Goal: Information Seeking & Learning: Check status

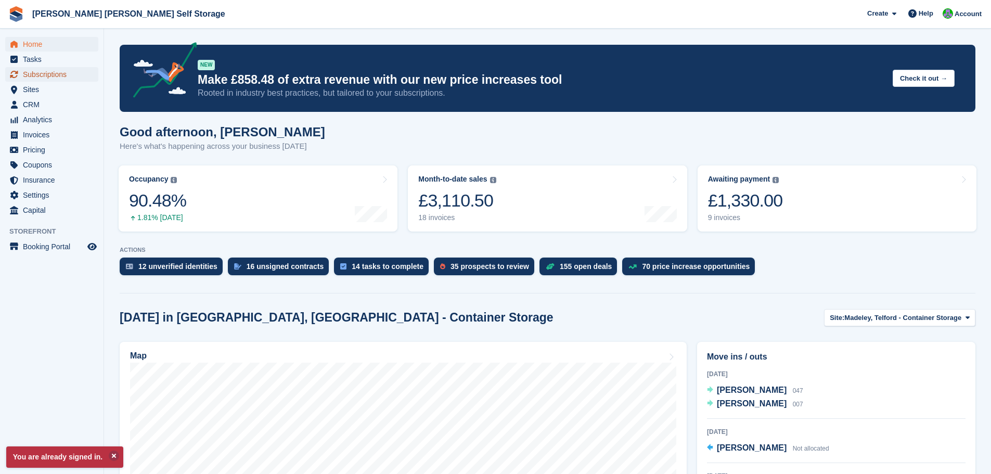
click at [57, 76] on span "Subscriptions" at bounding box center [54, 74] width 62 height 15
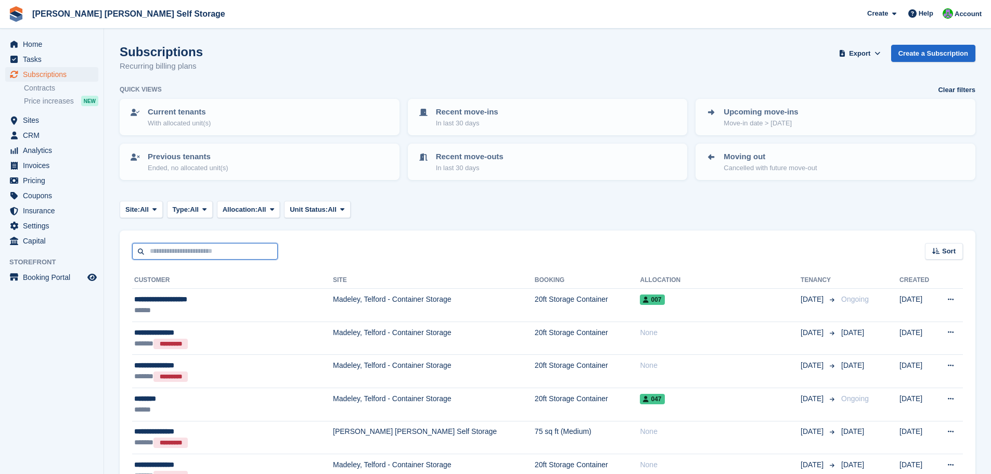
click at [206, 245] on input "text" at bounding box center [205, 251] width 146 height 17
type input "******"
click at [45, 73] on span "Subscriptions" at bounding box center [54, 74] width 62 height 15
click at [191, 253] on input "text" at bounding box center [205, 251] width 146 height 17
type input "******"
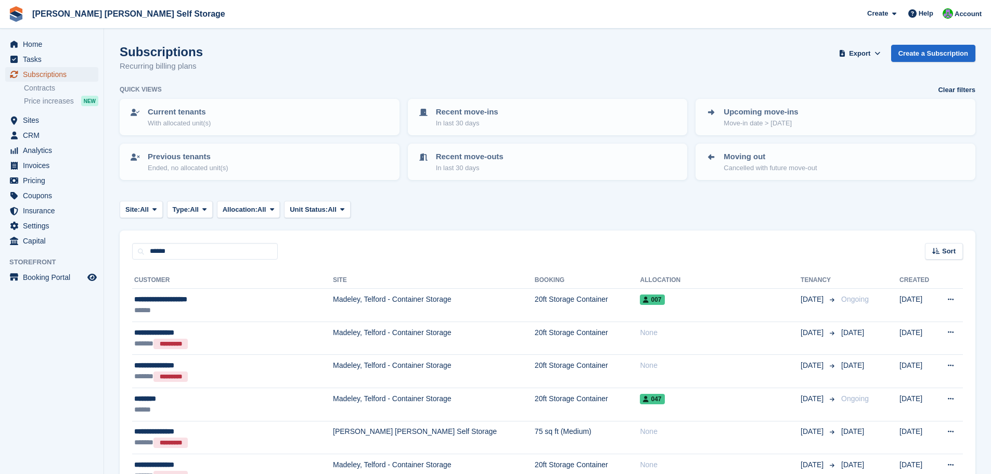
click at [41, 73] on span "Subscriptions" at bounding box center [54, 74] width 62 height 15
click at [181, 114] on p "Current tenants" at bounding box center [179, 112] width 63 height 12
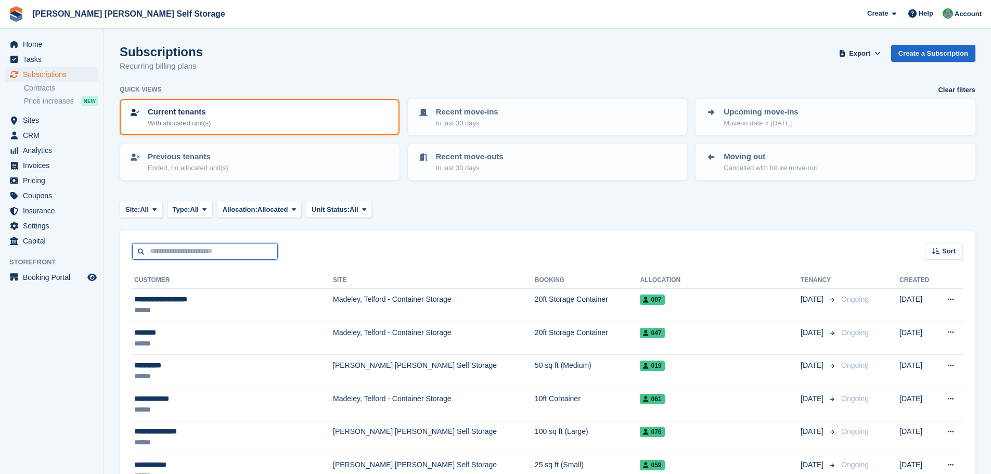
click at [191, 251] on input "text" at bounding box center [205, 251] width 146 height 17
type input "******"
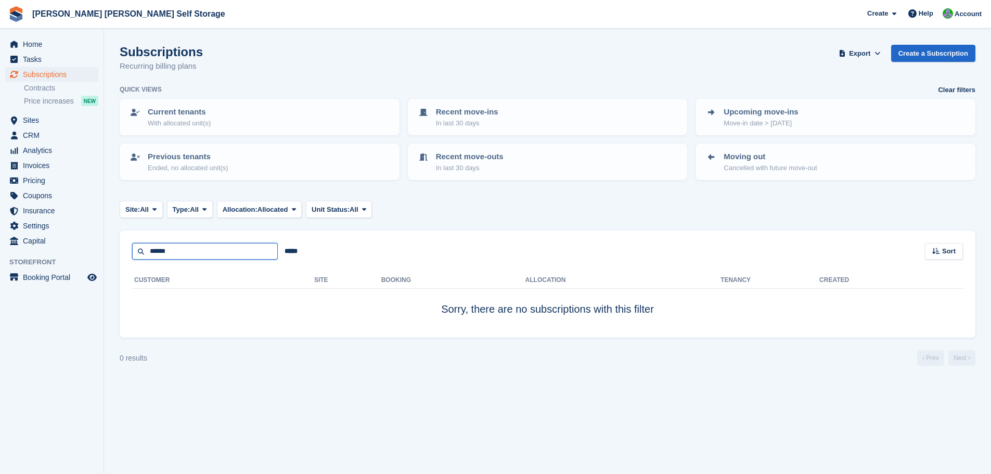
click at [191, 251] on input "******" at bounding box center [205, 251] width 146 height 17
click at [31, 122] on span "Sites" at bounding box center [54, 120] width 62 height 15
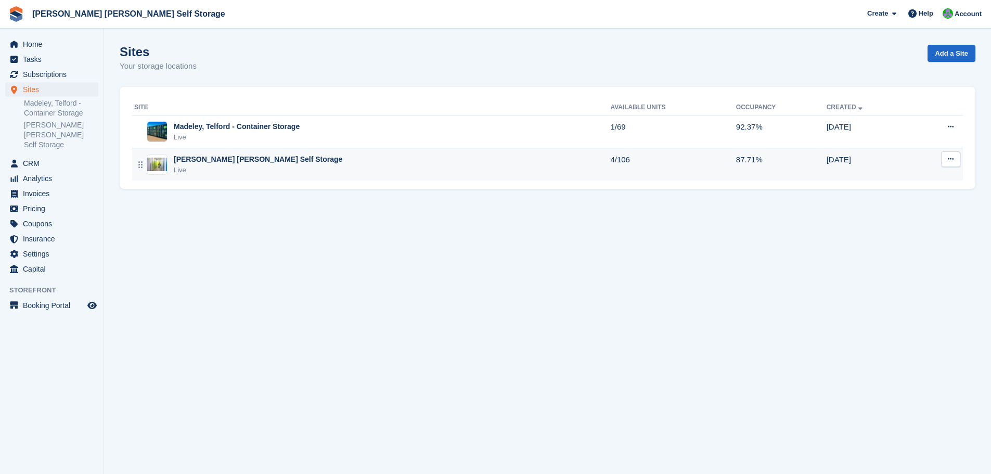
click at [230, 158] on div "[PERSON_NAME] [PERSON_NAME] Self Storage" at bounding box center [258, 159] width 169 height 11
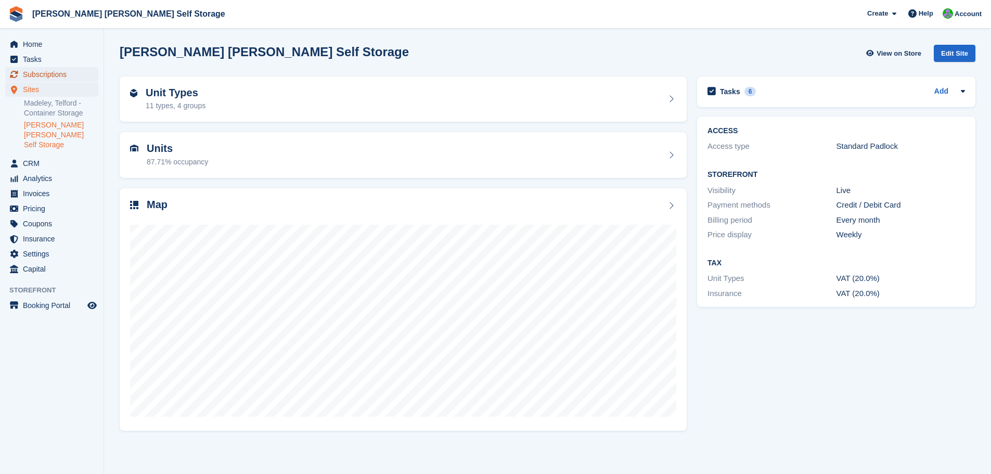
click at [48, 74] on span "Subscriptions" at bounding box center [54, 74] width 62 height 15
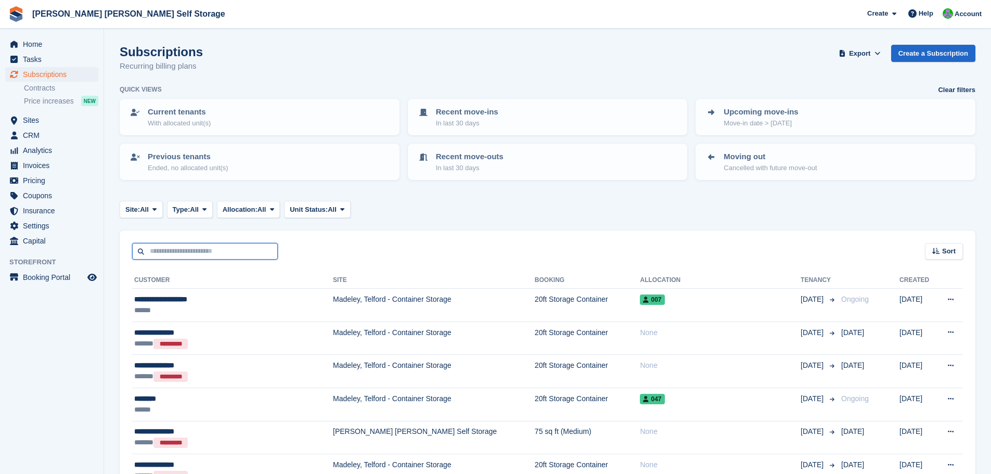
click at [170, 252] on input "text" at bounding box center [205, 251] width 146 height 17
click at [173, 251] on input "text" at bounding box center [205, 251] width 146 height 17
type input "*********"
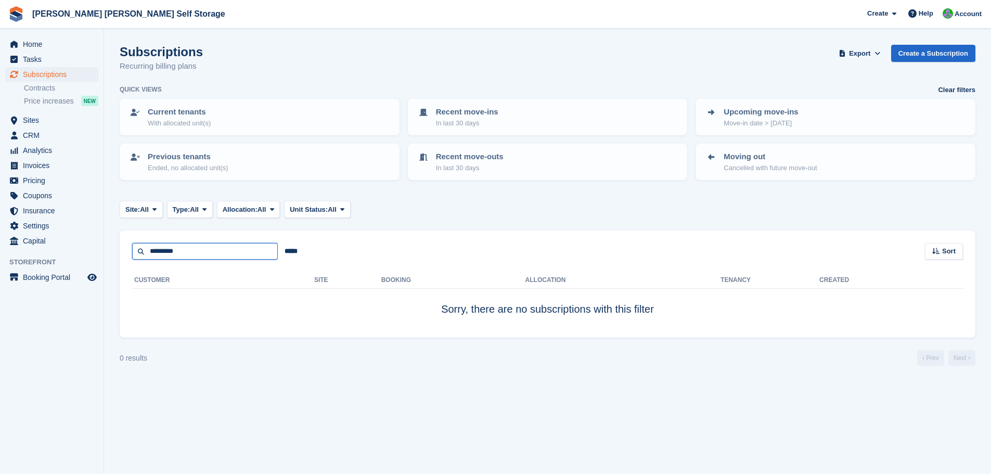
click at [189, 251] on input "*********" at bounding box center [205, 251] width 146 height 17
click at [34, 119] on span "Sites" at bounding box center [54, 120] width 62 height 15
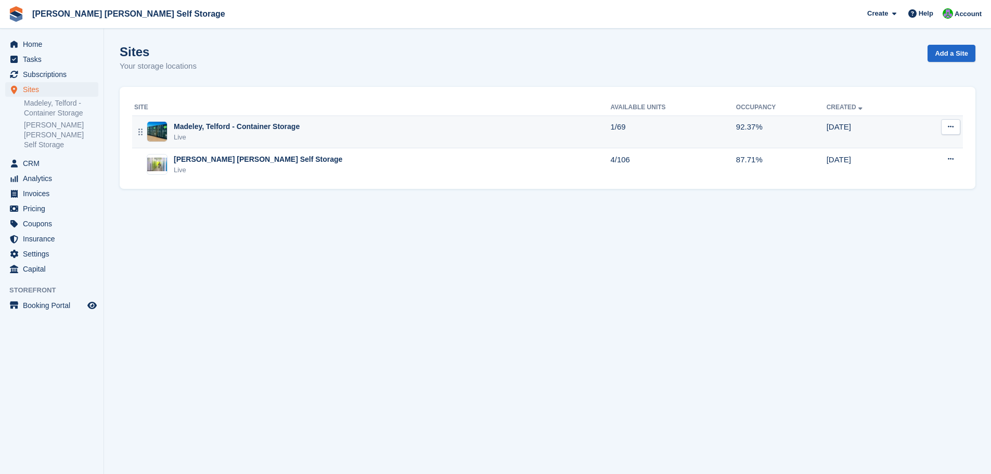
click at [263, 131] on div "Madeley, Telford - Container Storage" at bounding box center [237, 126] width 126 height 11
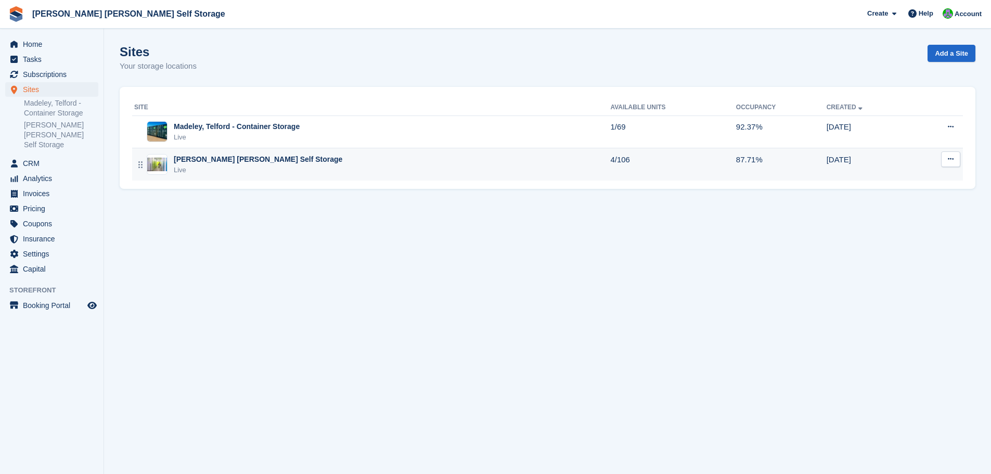
click at [250, 163] on div "[PERSON_NAME] [PERSON_NAME] Self Storage" at bounding box center [258, 159] width 169 height 11
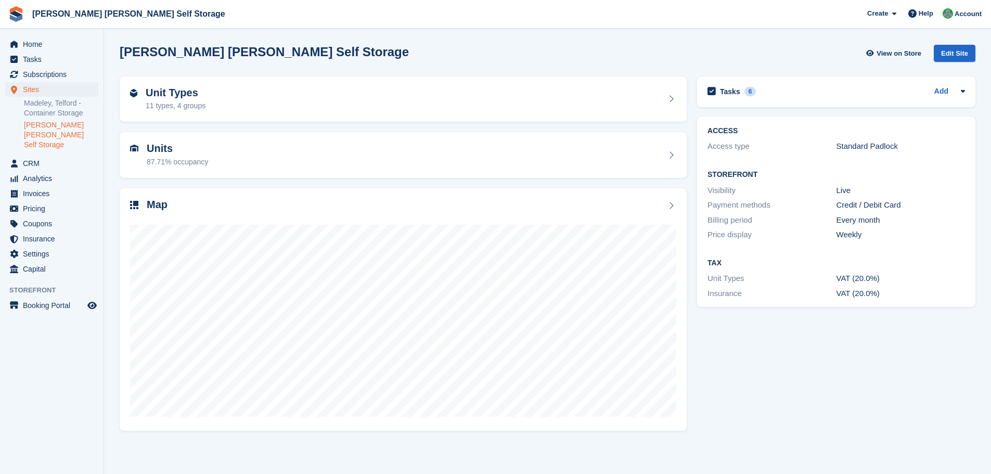
click at [59, 126] on link "[PERSON_NAME] [PERSON_NAME] Self Storage" at bounding box center [61, 135] width 74 height 30
click at [53, 73] on span "Subscriptions" at bounding box center [54, 74] width 62 height 15
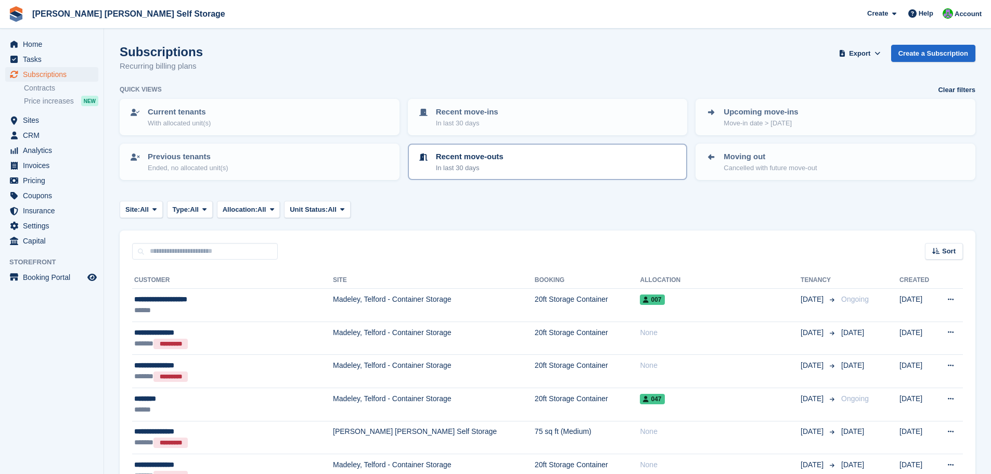
click at [497, 165] on p "In last 30 days" at bounding box center [470, 168] width 68 height 10
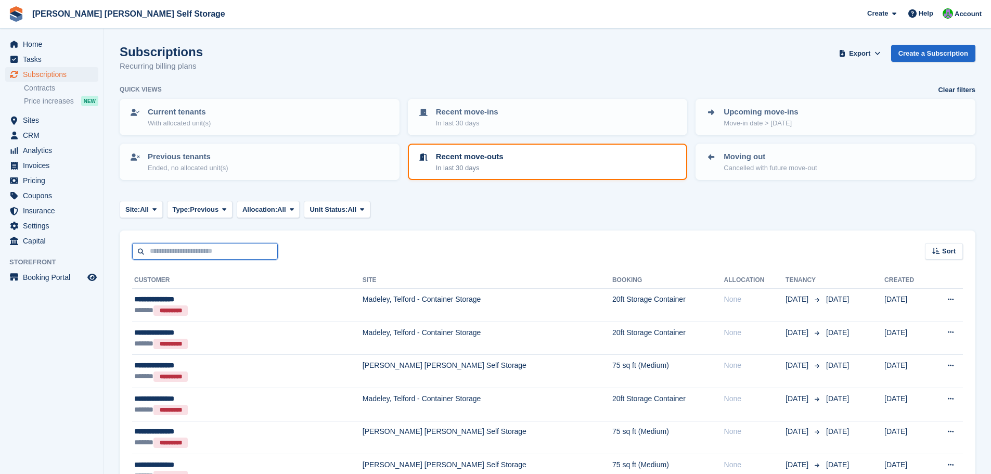
click at [188, 254] on input "text" at bounding box center [205, 251] width 146 height 17
type input "******"
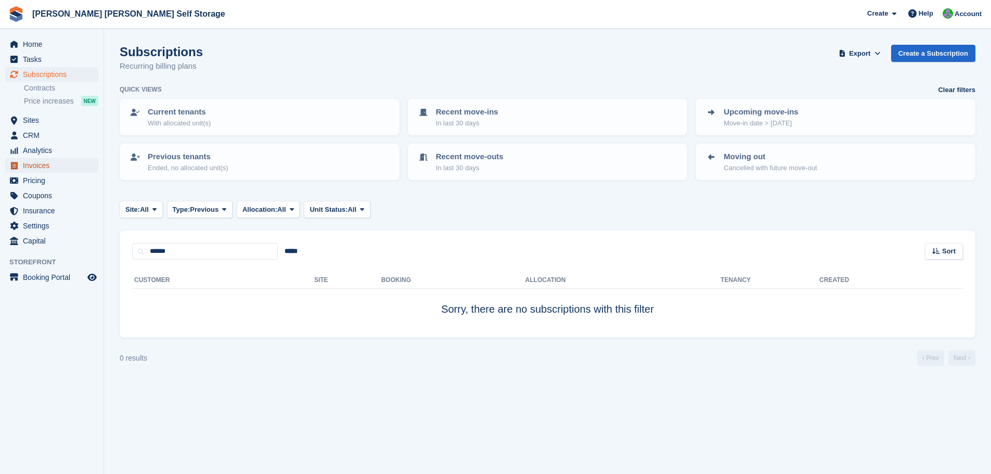
click at [44, 164] on span "Invoices" at bounding box center [54, 165] width 62 height 15
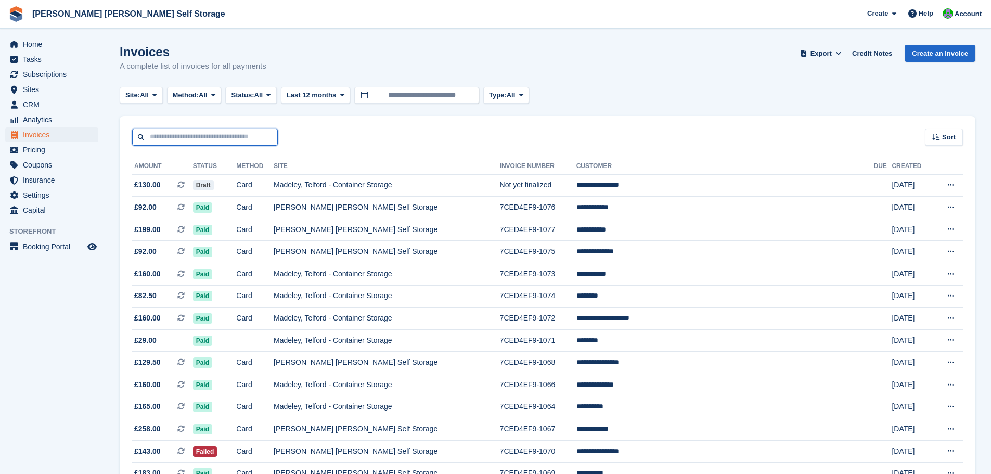
click at [176, 136] on input "text" at bounding box center [205, 136] width 146 height 17
type input "******"
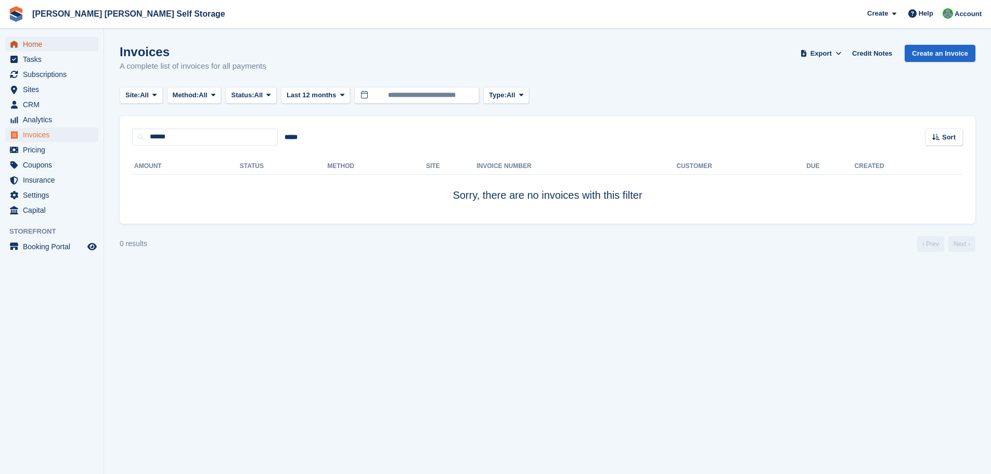
click at [36, 45] on span "Home" at bounding box center [54, 44] width 62 height 15
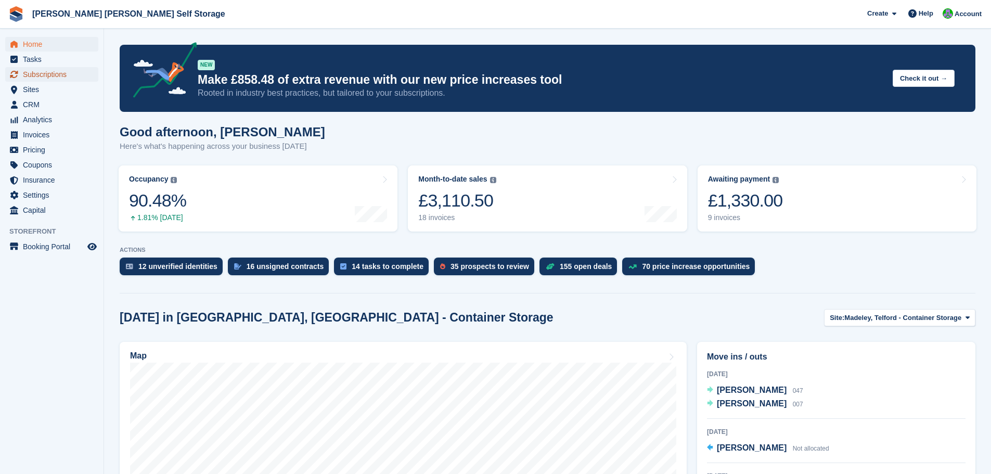
click at [51, 73] on span "Subscriptions" at bounding box center [54, 74] width 62 height 15
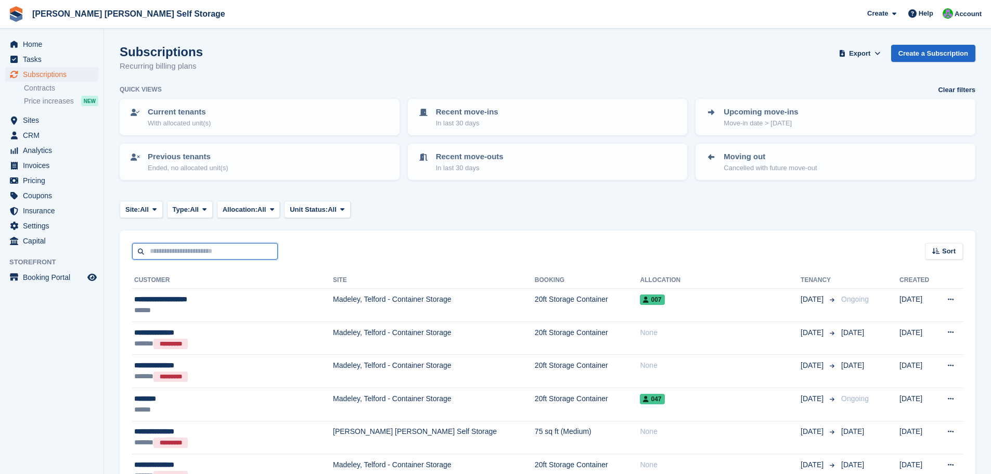
click at [200, 248] on input "text" at bounding box center [205, 251] width 146 height 17
type input "******"
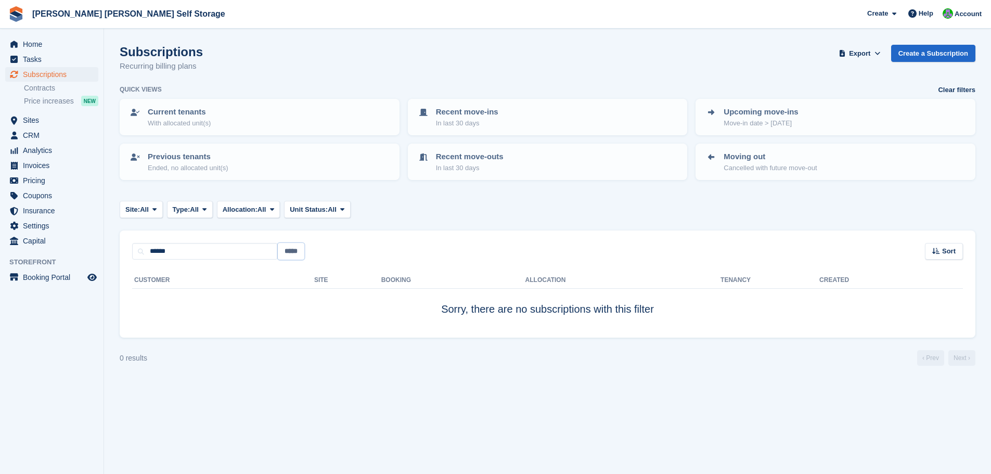
click at [291, 252] on input "*****" at bounding box center [291, 251] width 27 height 17
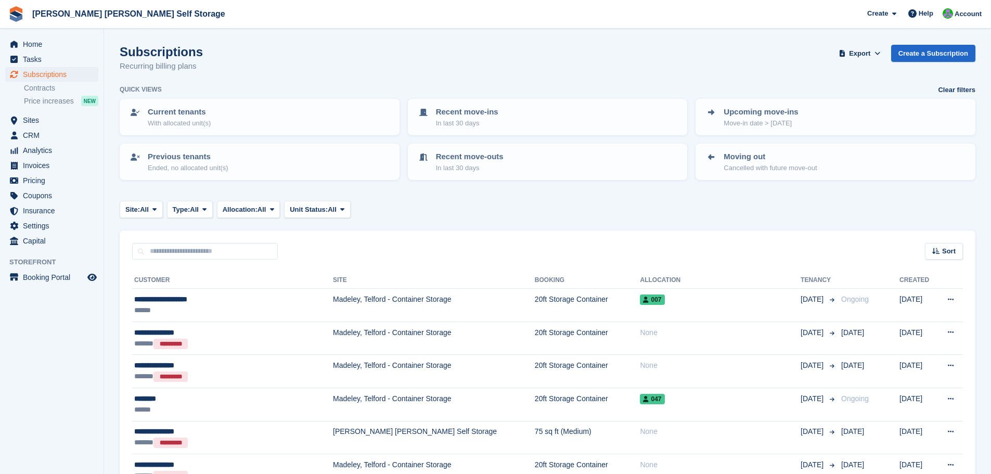
click at [441, 210] on div "Site: All All Madeley, Telford - Container Storage Sutton Maddock Self Storage …" at bounding box center [548, 209] width 856 height 17
drag, startPoint x: 122, startPoint y: 54, endPoint x: 220, endPoint y: 62, distance: 97.6
click at [220, 62] on div "Subscriptions Recurring billing plans Export Export Subscriptions Export a CSV …" at bounding box center [548, 65] width 856 height 40
click at [211, 70] on div "Subscriptions Recurring billing plans Export Export Subscriptions Export a CSV …" at bounding box center [548, 65] width 856 height 40
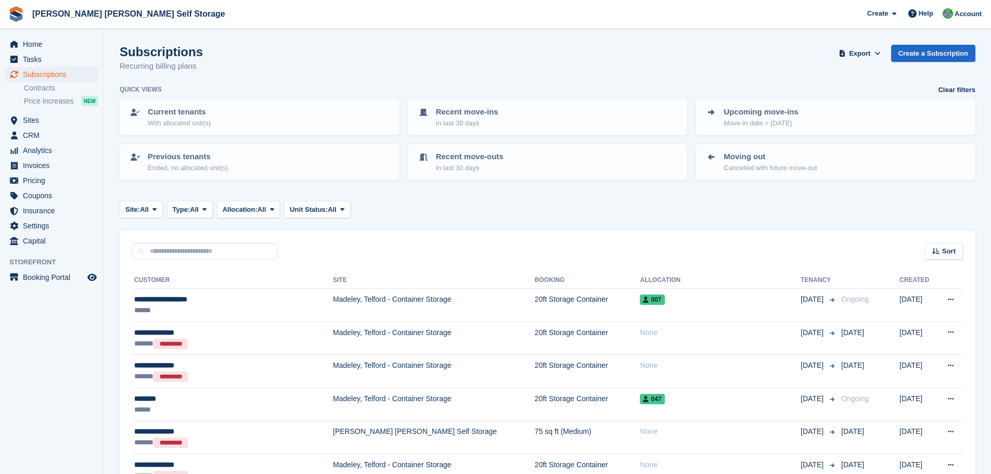
drag, startPoint x: 197, startPoint y: 68, endPoint x: 115, endPoint y: 51, distance: 83.3
click at [123, 51] on h1 "Subscriptions" at bounding box center [161, 52] width 83 height 14
drag, startPoint x: 122, startPoint y: 51, endPoint x: 205, endPoint y: 65, distance: 84.8
click at [205, 65] on div "Subscriptions Recurring billing plans Export Export Subscriptions Export a CSV …" at bounding box center [548, 65] width 856 height 40
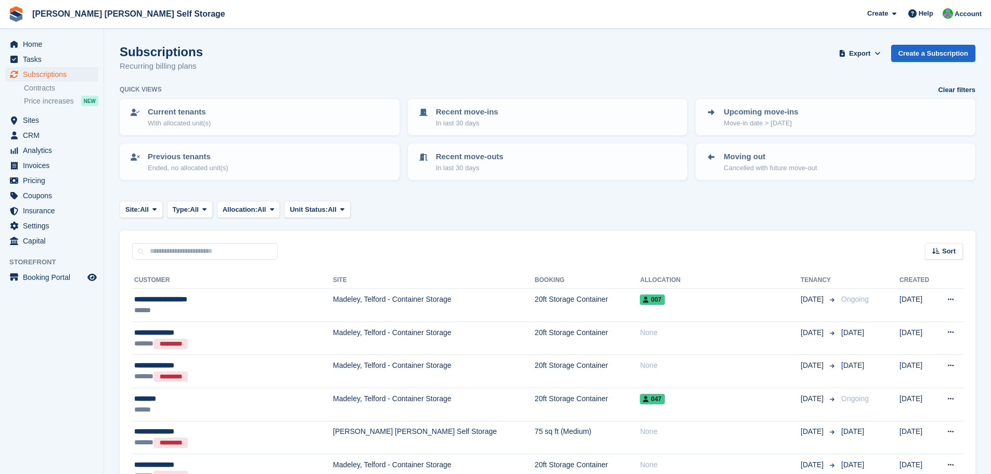
click at [203, 67] on div "Subscriptions Recurring billing plans Export Export Subscriptions Export a CSV …" at bounding box center [548, 65] width 856 height 40
drag, startPoint x: 196, startPoint y: 67, endPoint x: 118, endPoint y: 45, distance: 80.7
click at [131, 47] on h1 "Subscriptions" at bounding box center [161, 52] width 83 height 14
drag, startPoint x: 121, startPoint y: 53, endPoint x: 217, endPoint y: 70, distance: 98.4
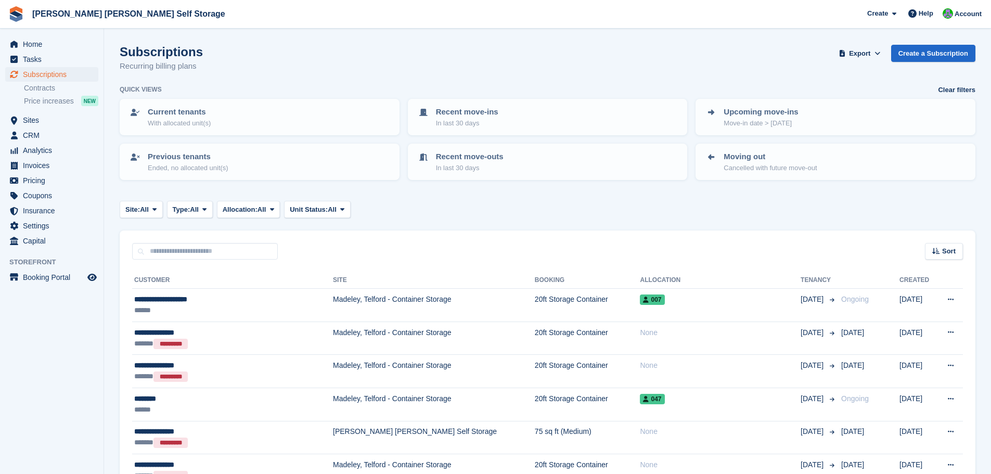
click at [217, 70] on div "Subscriptions Recurring billing plans Export Export Subscriptions Export a CSV …" at bounding box center [548, 65] width 856 height 40
click at [216, 70] on div "Subscriptions Recurring billing plans Export Export Subscriptions Export a CSV …" at bounding box center [548, 65] width 856 height 40
drag, startPoint x: 122, startPoint y: 51, endPoint x: 237, endPoint y: 67, distance: 116.0
click at [237, 67] on div "Subscriptions Recurring billing plans Export Export Subscriptions Export a CSV …" at bounding box center [548, 65] width 856 height 40
click at [226, 69] on div "Subscriptions Recurring billing plans Export Export Subscriptions Export a CSV …" at bounding box center [548, 65] width 856 height 40
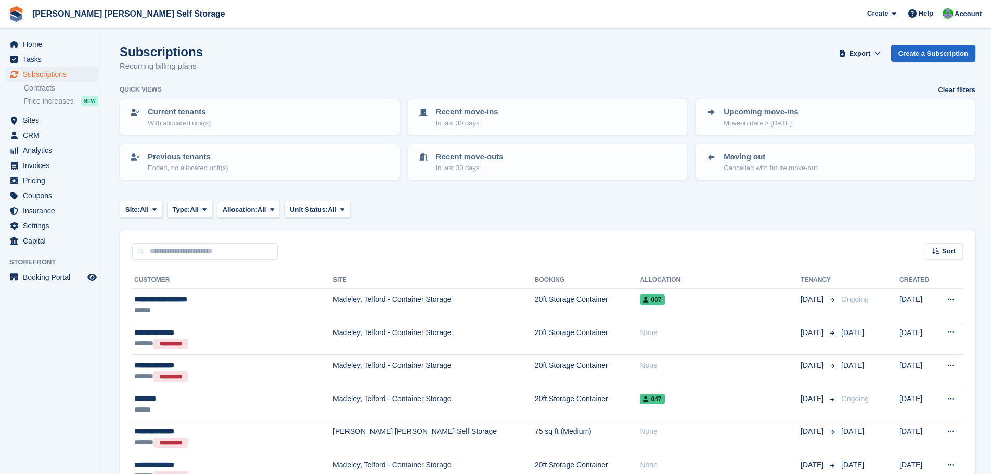
drag, startPoint x: 119, startPoint y: 51, endPoint x: 200, endPoint y: 66, distance: 83.0
click at [200, 66] on div "Subscriptions Recurring billing plans Export Export Subscriptions Export a CSV …" at bounding box center [548, 65] width 856 height 40
drag, startPoint x: 121, startPoint y: 50, endPoint x: 236, endPoint y: 73, distance: 117.7
click at [236, 73] on div "Subscriptions Recurring billing plans Export Export Subscriptions Export a CSV …" at bounding box center [548, 65] width 856 height 40
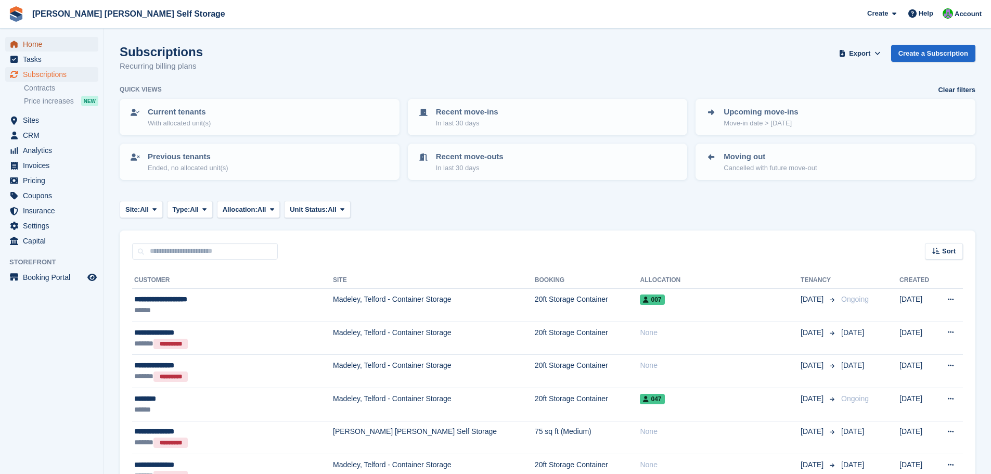
click at [36, 46] on span "Home" at bounding box center [54, 44] width 62 height 15
